Goal: Information Seeking & Learning: Understand process/instructions

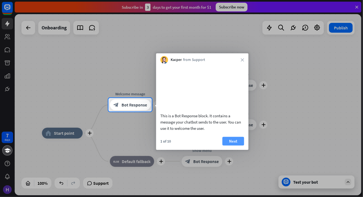
click at [231, 145] on button "Next" at bounding box center [233, 141] width 22 height 9
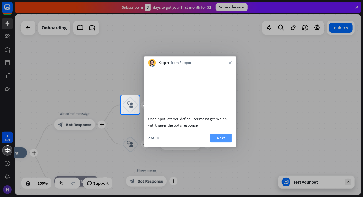
click at [220, 142] on button "Next" at bounding box center [221, 137] width 22 height 9
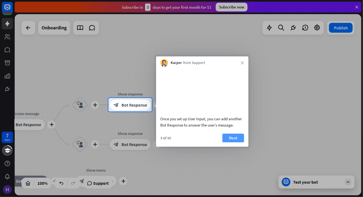
click at [233, 142] on button "Next" at bounding box center [233, 137] width 22 height 9
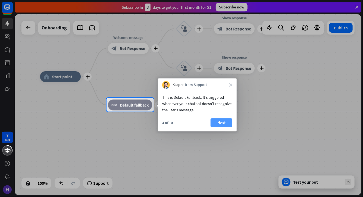
click at [218, 119] on button "Next" at bounding box center [221, 122] width 22 height 9
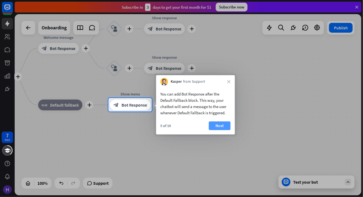
click at [222, 125] on button "Next" at bounding box center [220, 125] width 22 height 9
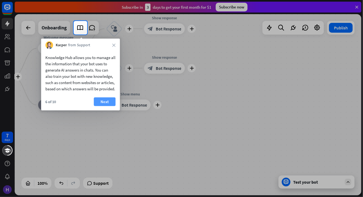
click at [98, 106] on button "Next" at bounding box center [105, 101] width 22 height 9
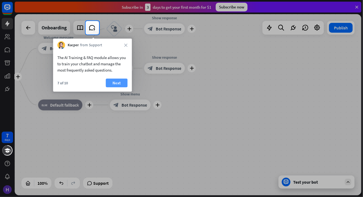
click at [114, 80] on button "Next" at bounding box center [117, 82] width 22 height 9
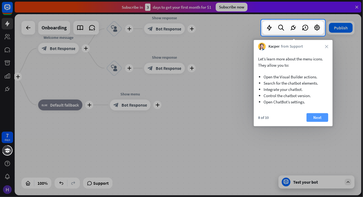
click at [313, 116] on button "Next" at bounding box center [317, 117] width 22 height 9
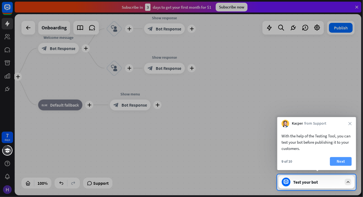
click at [341, 160] on button "Next" at bounding box center [341, 161] width 22 height 9
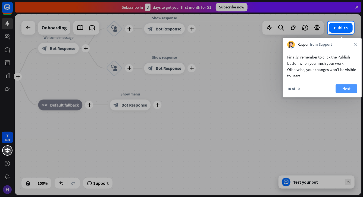
click at [356, 92] on button "Next" at bounding box center [346, 88] width 22 height 9
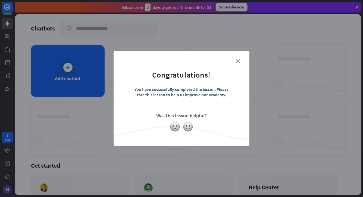
click at [238, 61] on icon "close" at bounding box center [238, 61] width 4 height 4
